Goal: Find specific page/section: Find specific page/section

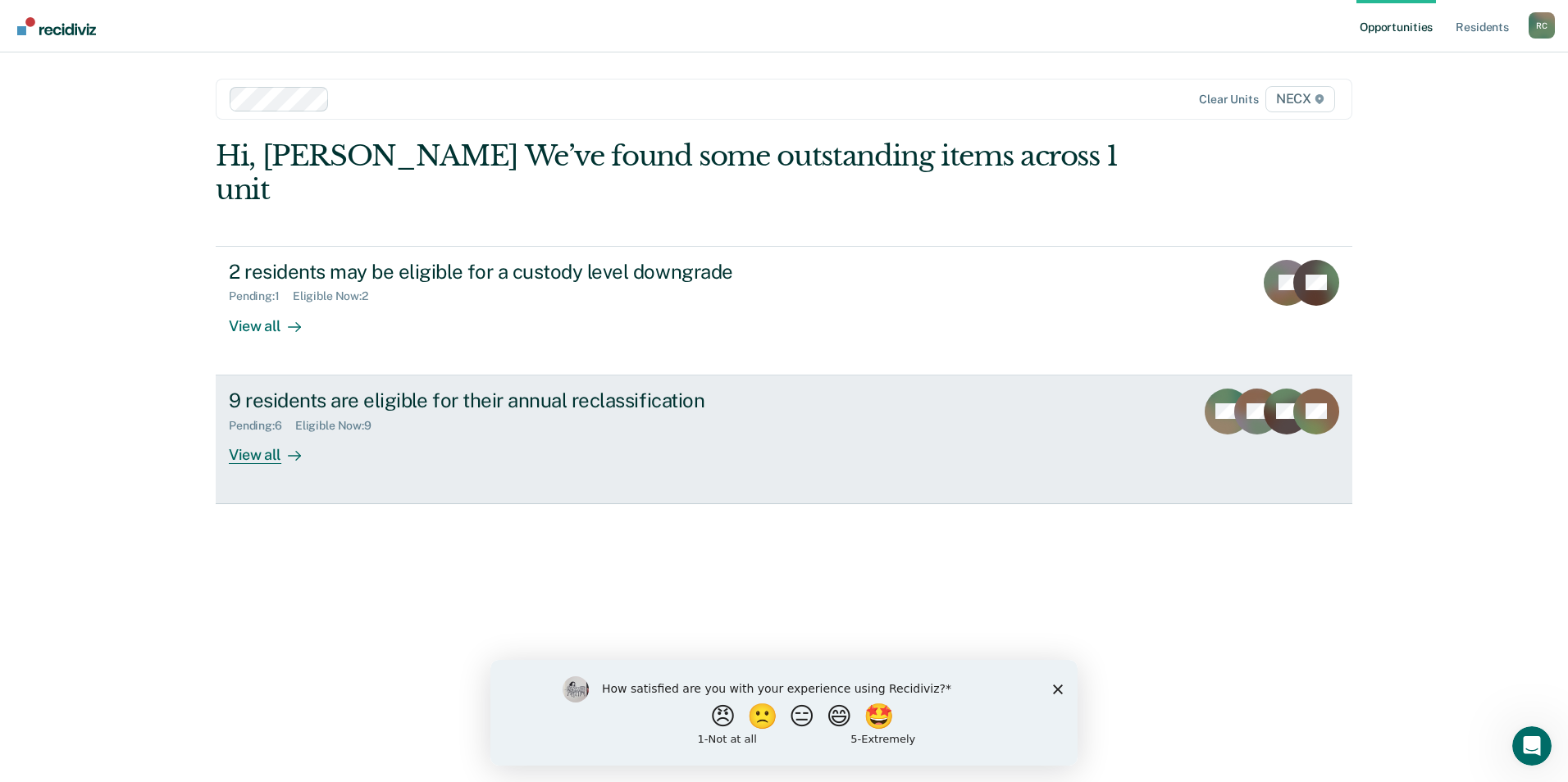
click at [268, 432] on div "View all" at bounding box center [275, 448] width 92 height 32
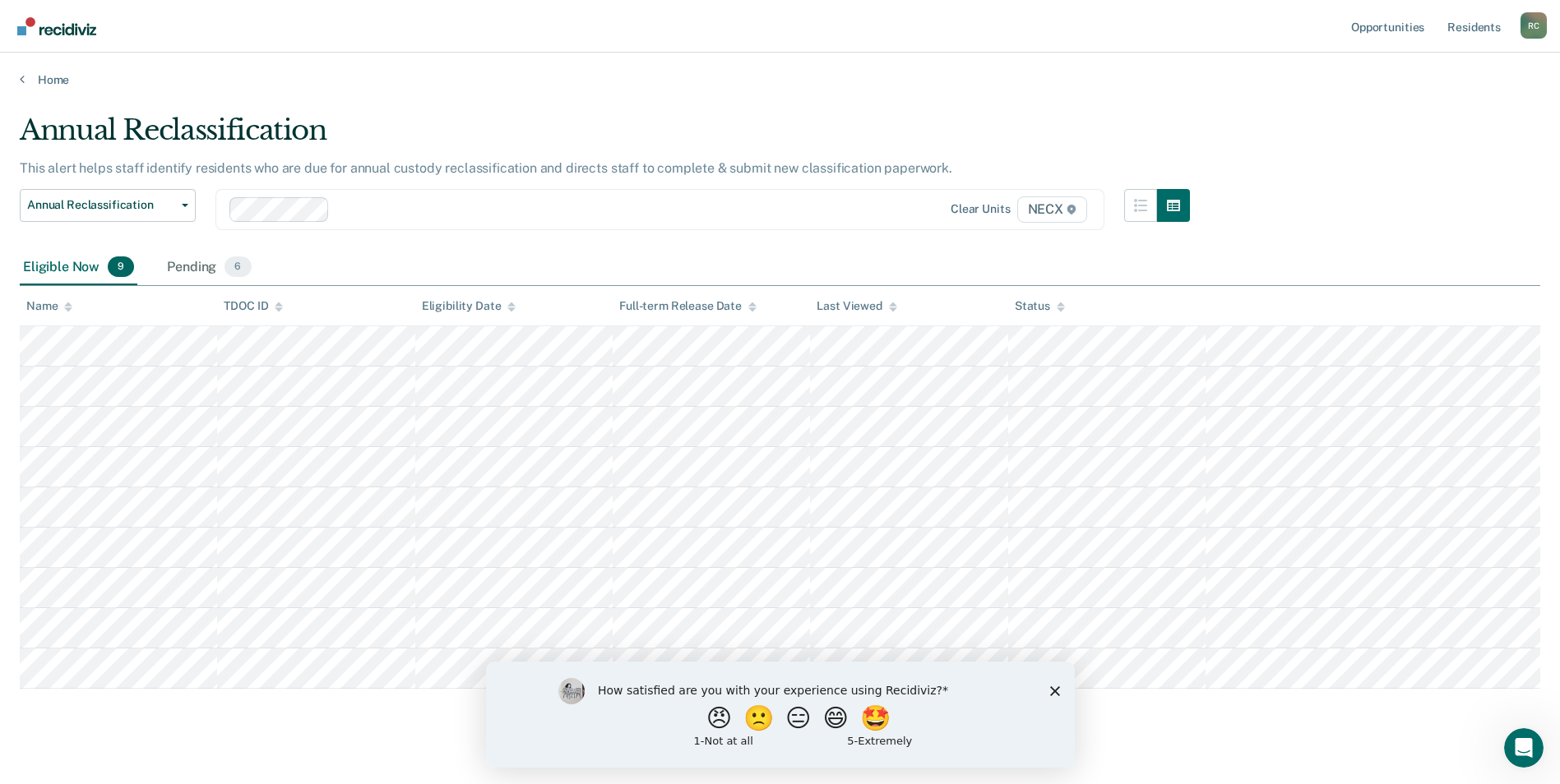
click at [409, 220] on div at bounding box center [532, 209] width 603 height 25
click at [60, 76] on link "Home" at bounding box center [780, 80] width 1521 height 15
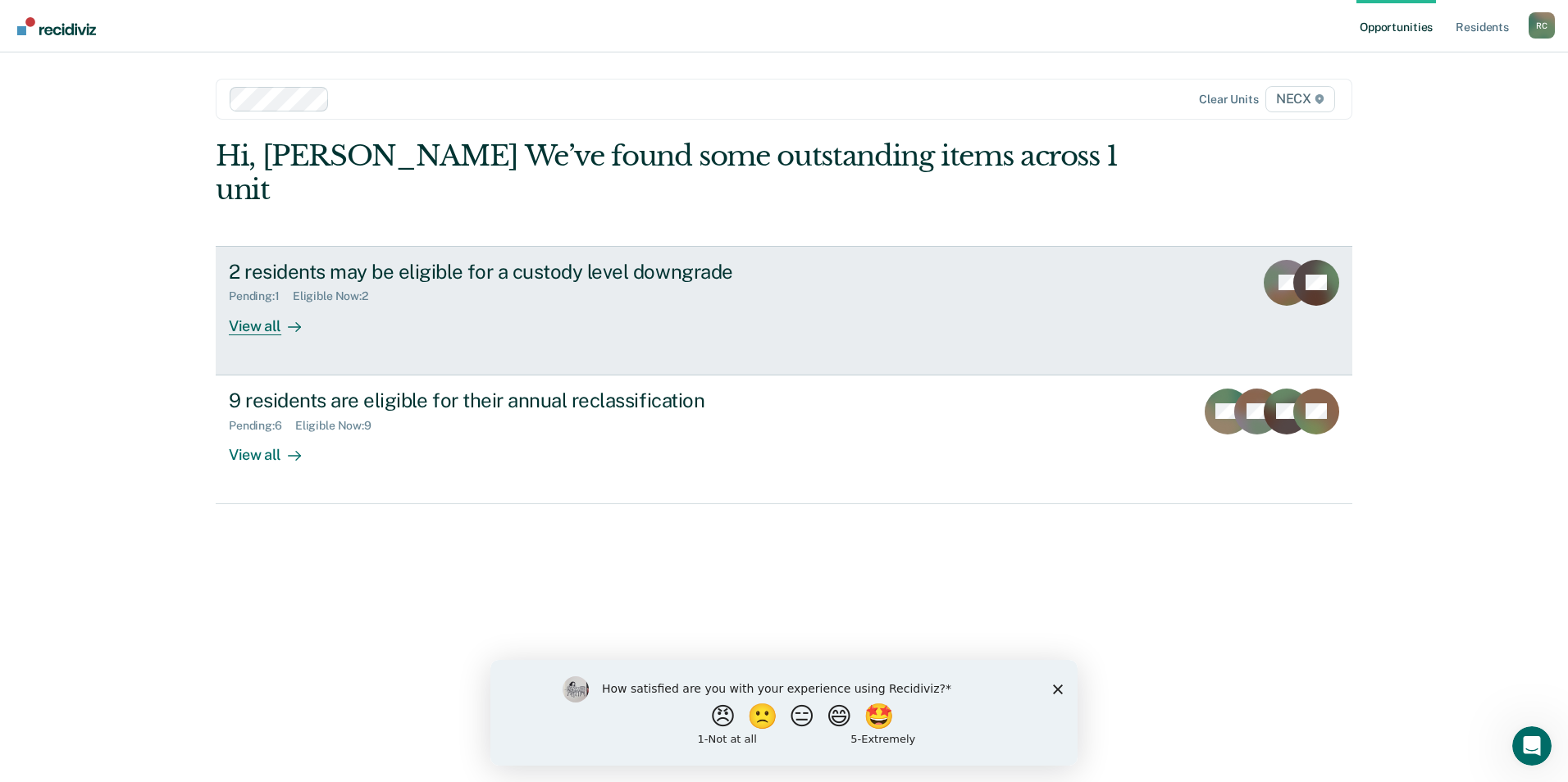
click at [267, 304] on div "View all" at bounding box center [275, 320] width 92 height 32
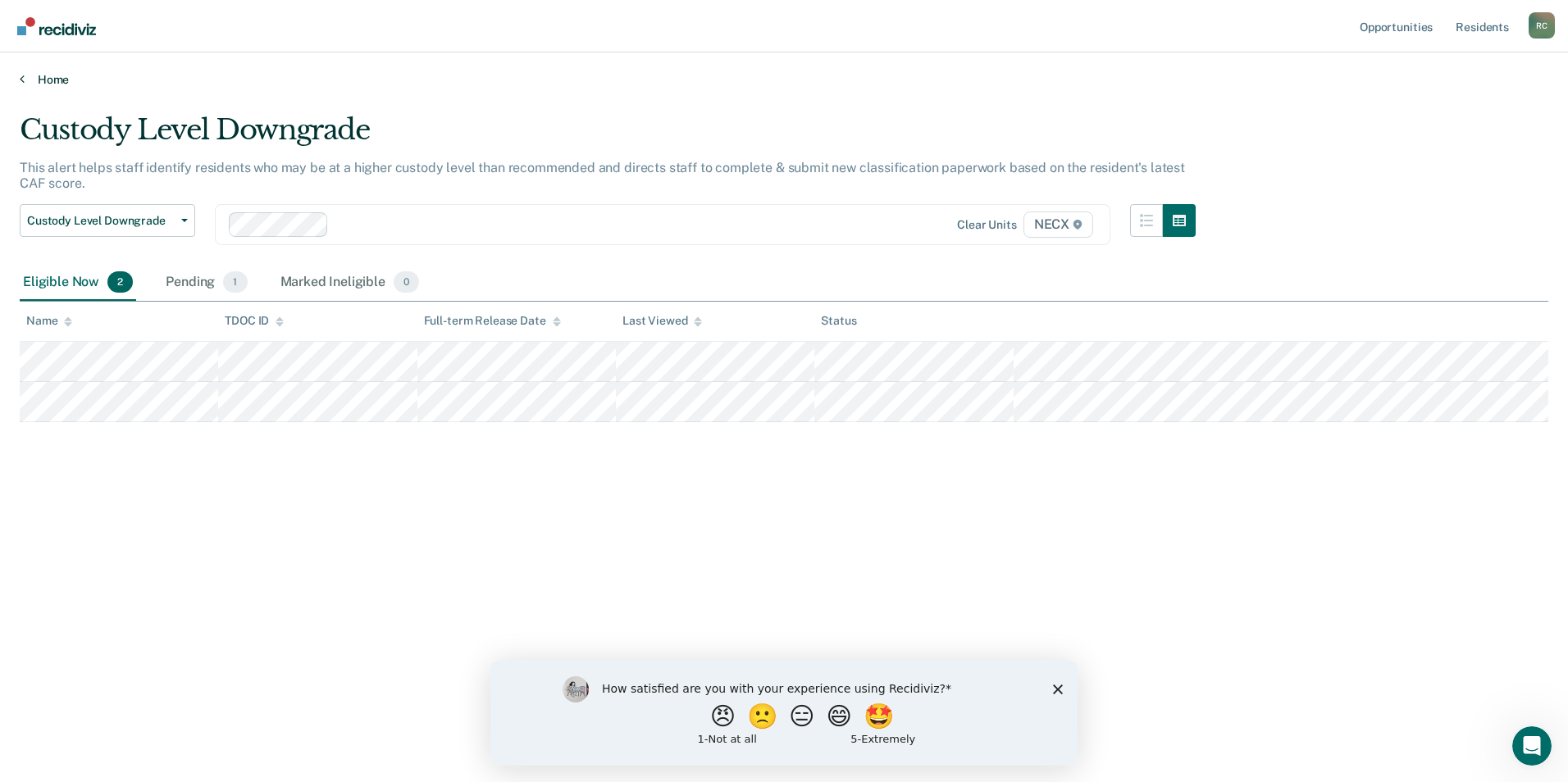
click at [55, 75] on link "Home" at bounding box center [784, 79] width 1528 height 15
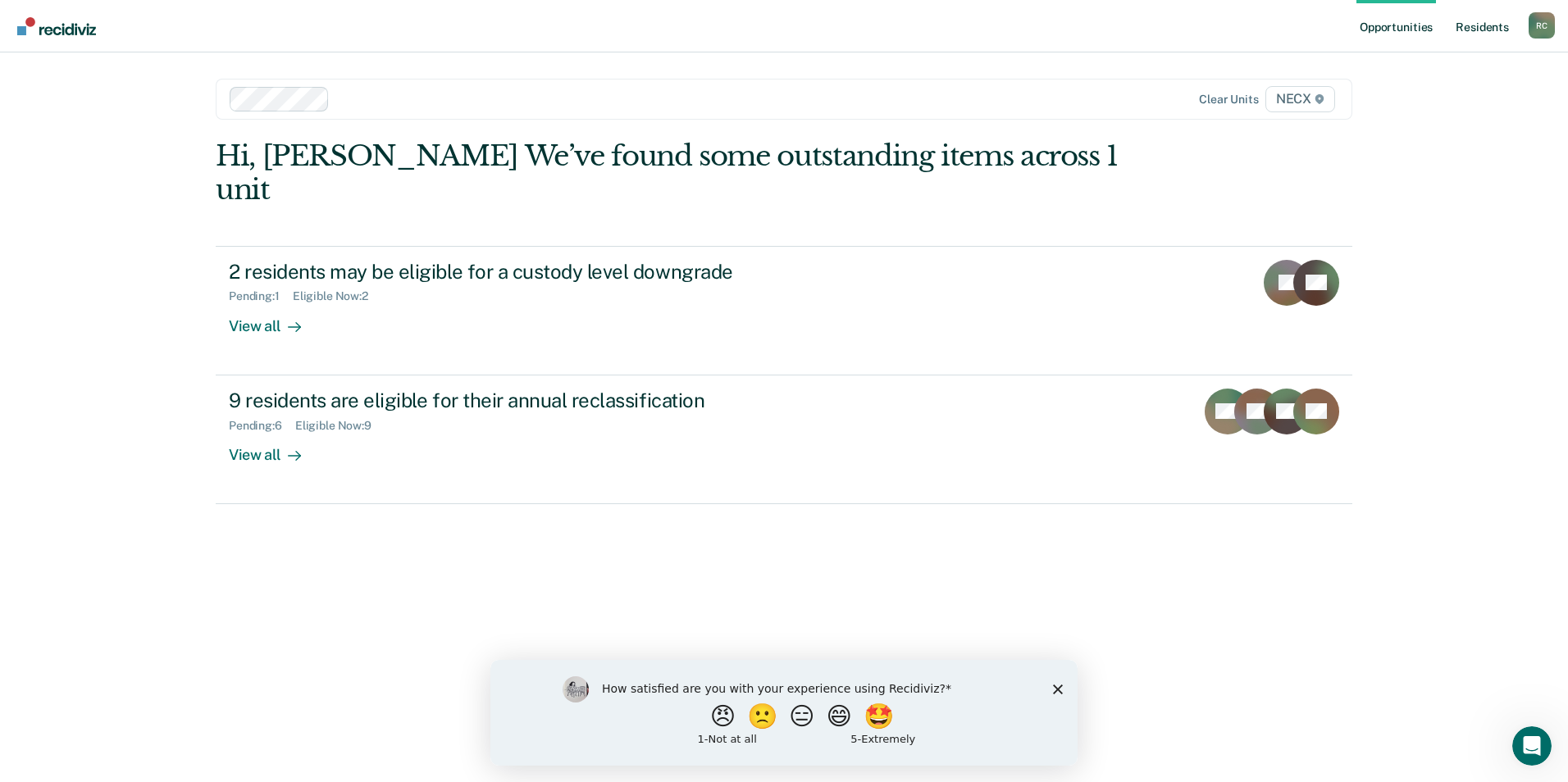
click at [1484, 19] on link "Resident s" at bounding box center [1482, 26] width 60 height 53
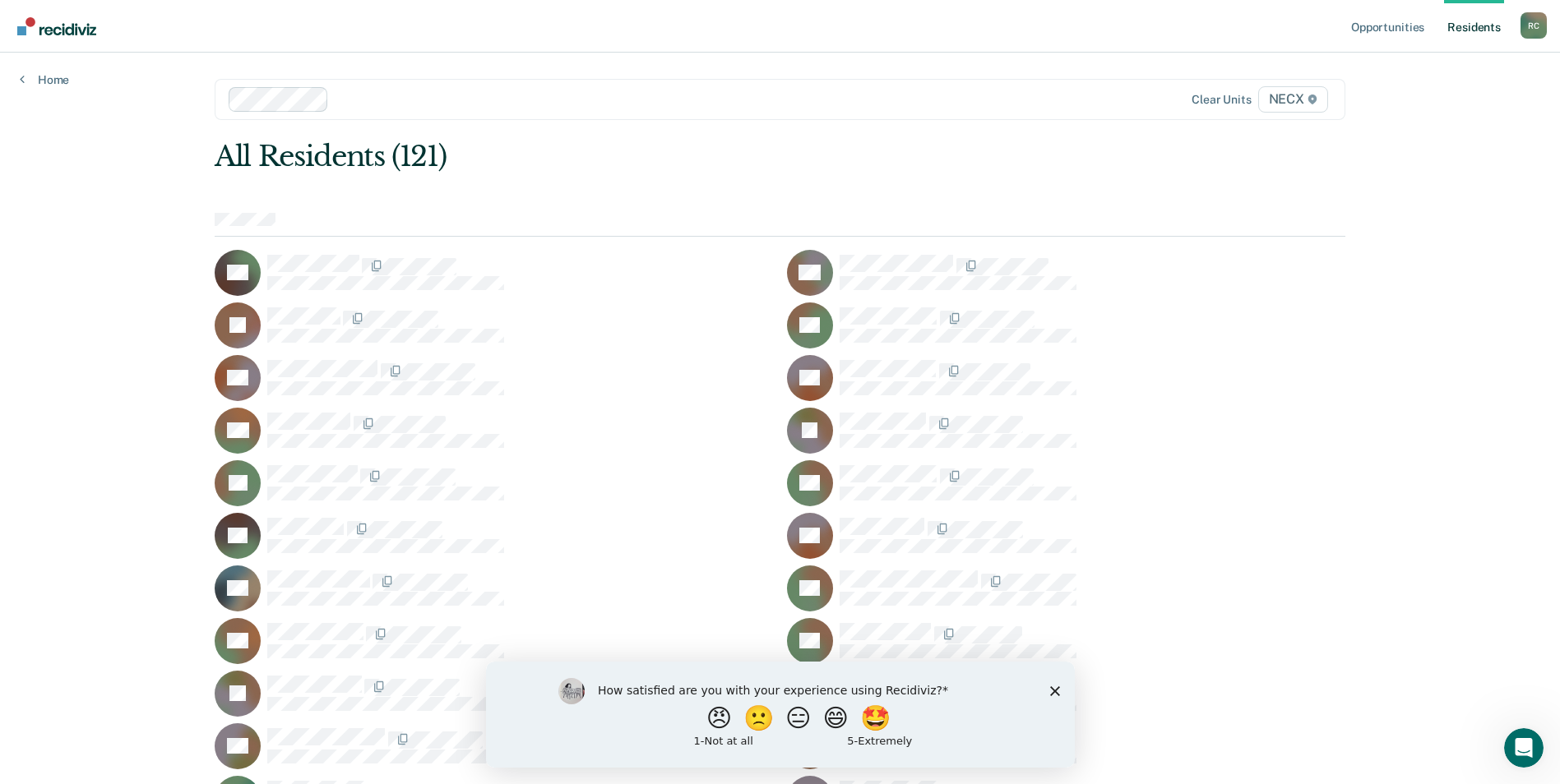
click at [430, 99] on div at bounding box center [667, 98] width 664 height 19
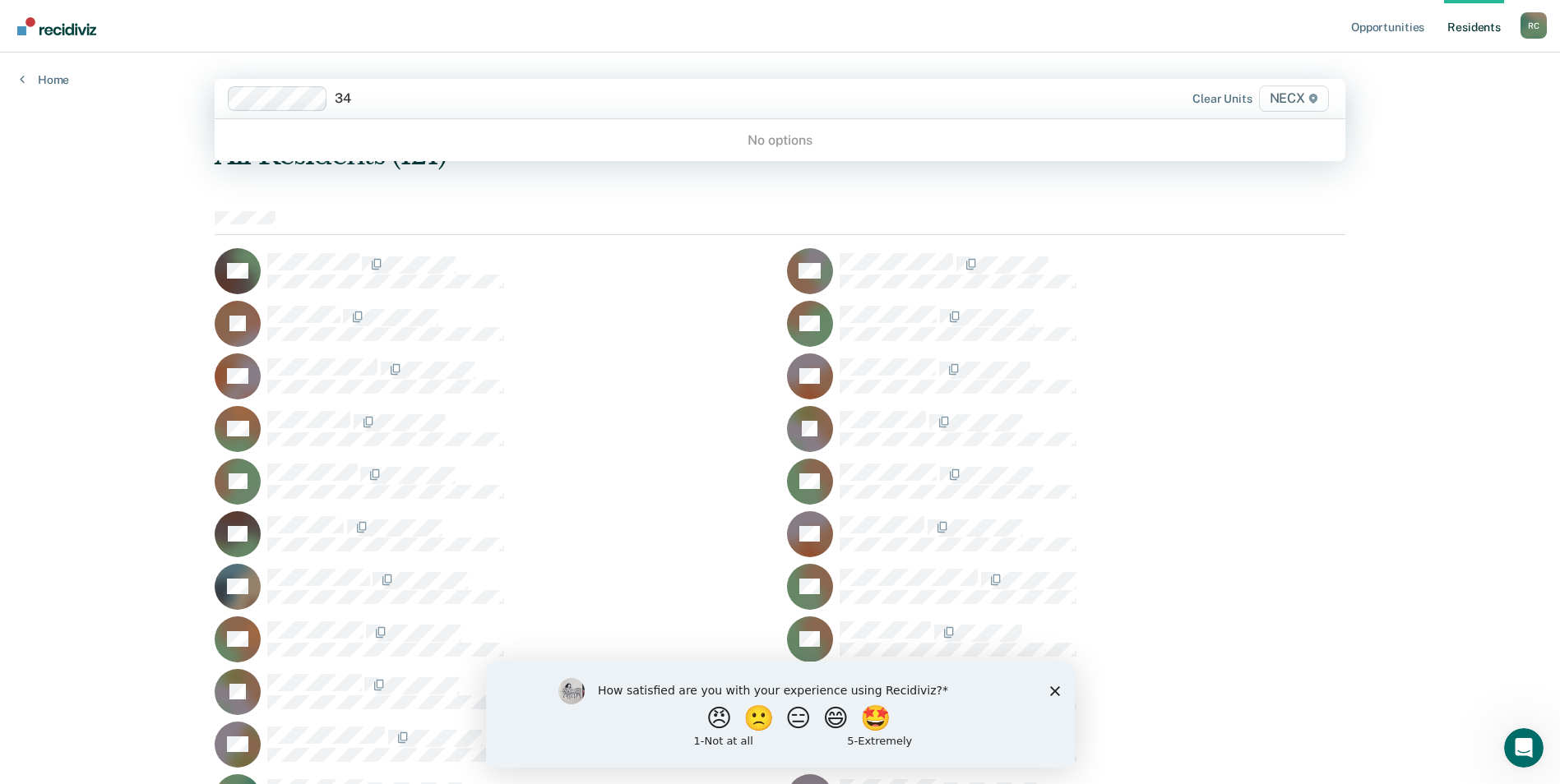
type input "3"
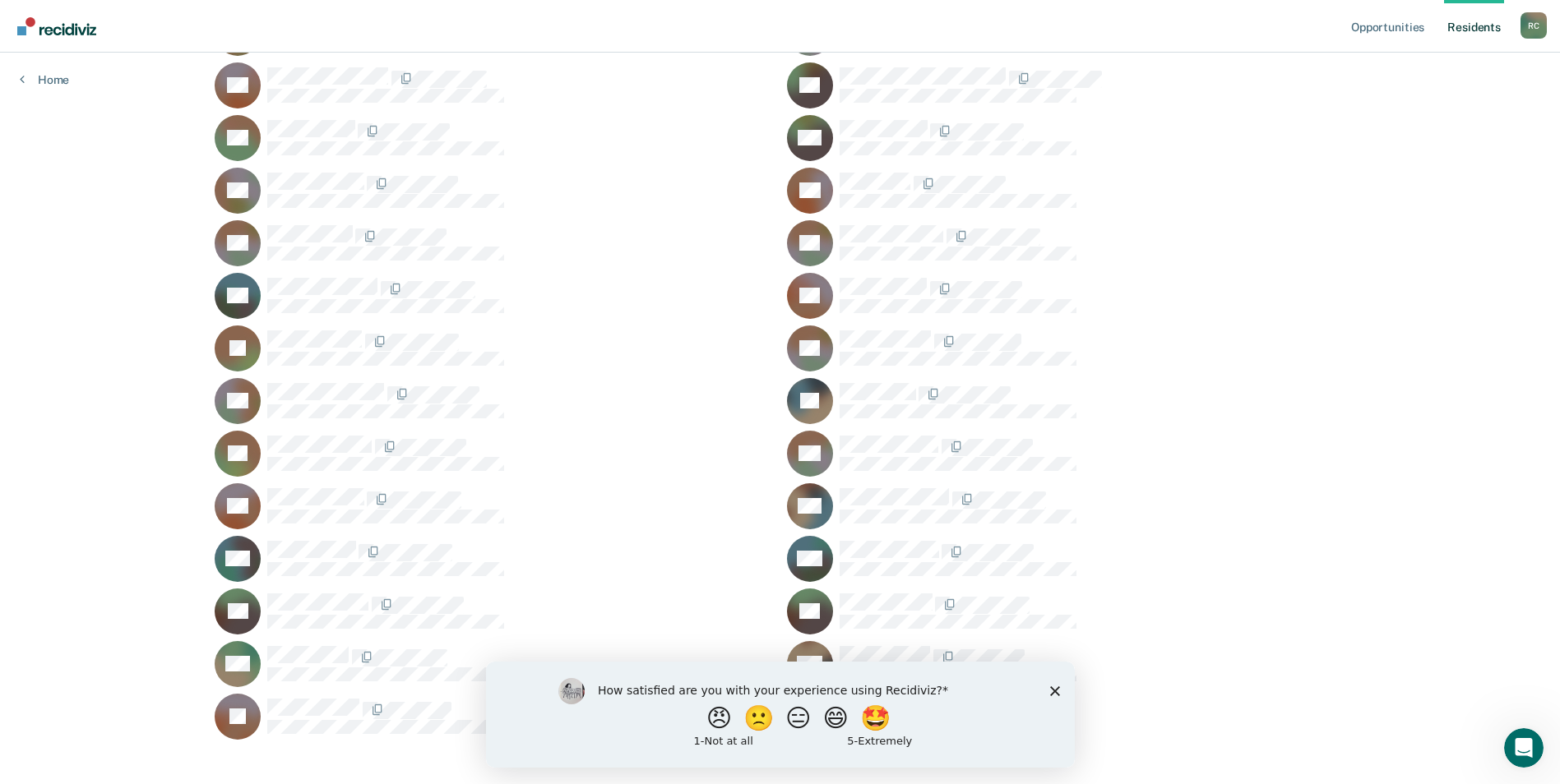
scroll to position [2731, 0]
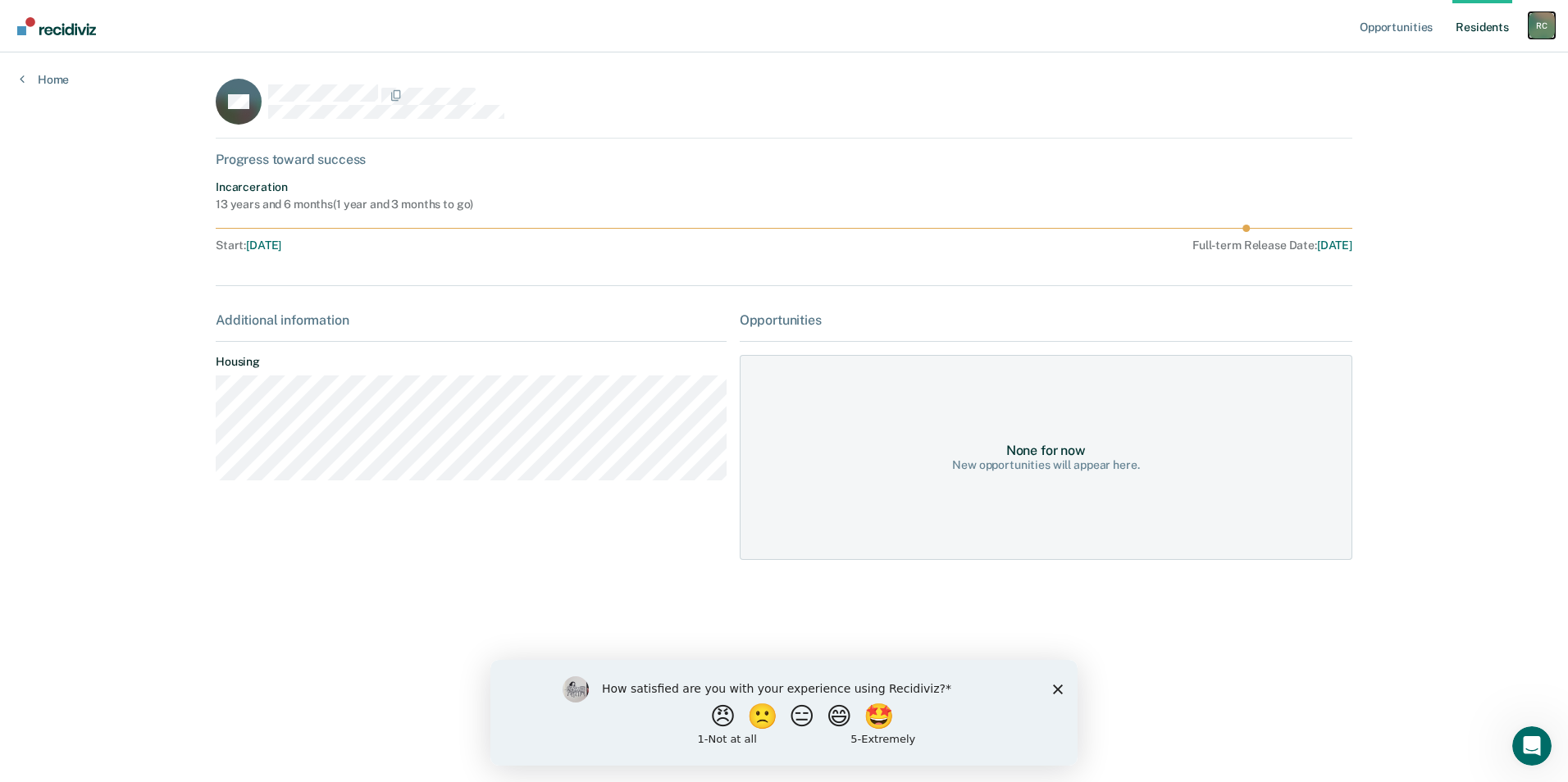
click at [1539, 31] on div "R C" at bounding box center [1541, 25] width 26 height 26
click at [1210, 122] on div "GS" at bounding box center [783, 108] width 1136 height 60
click at [1499, 26] on link "Resident s" at bounding box center [1482, 26] width 60 height 53
